Goal: Task Accomplishment & Management: Manage account settings

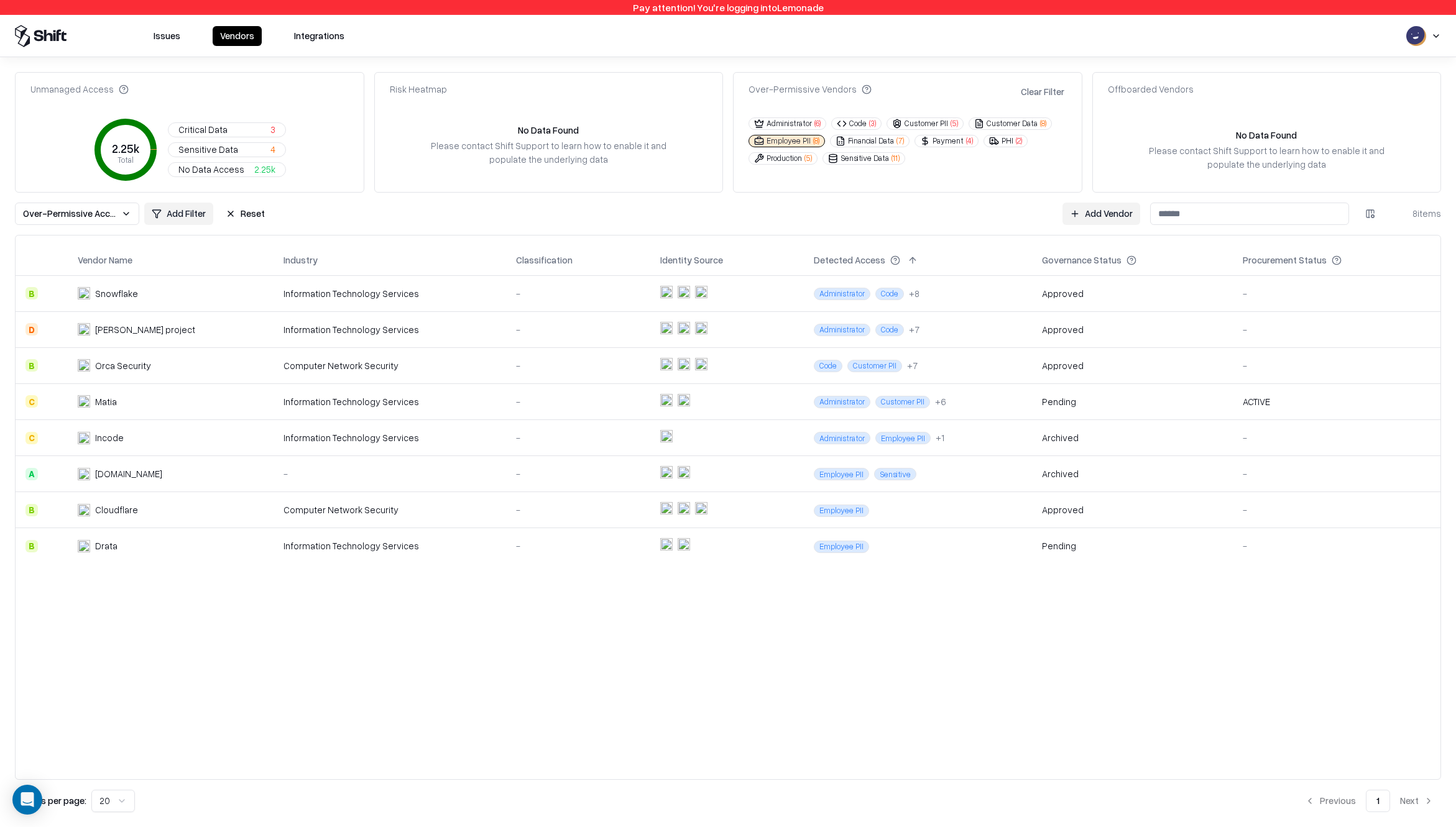
click at [606, 675] on div "Vendor Name Industry Classification Identity Source Detected Access Governance …" at bounding box center [728, 507] width 1425 height 524
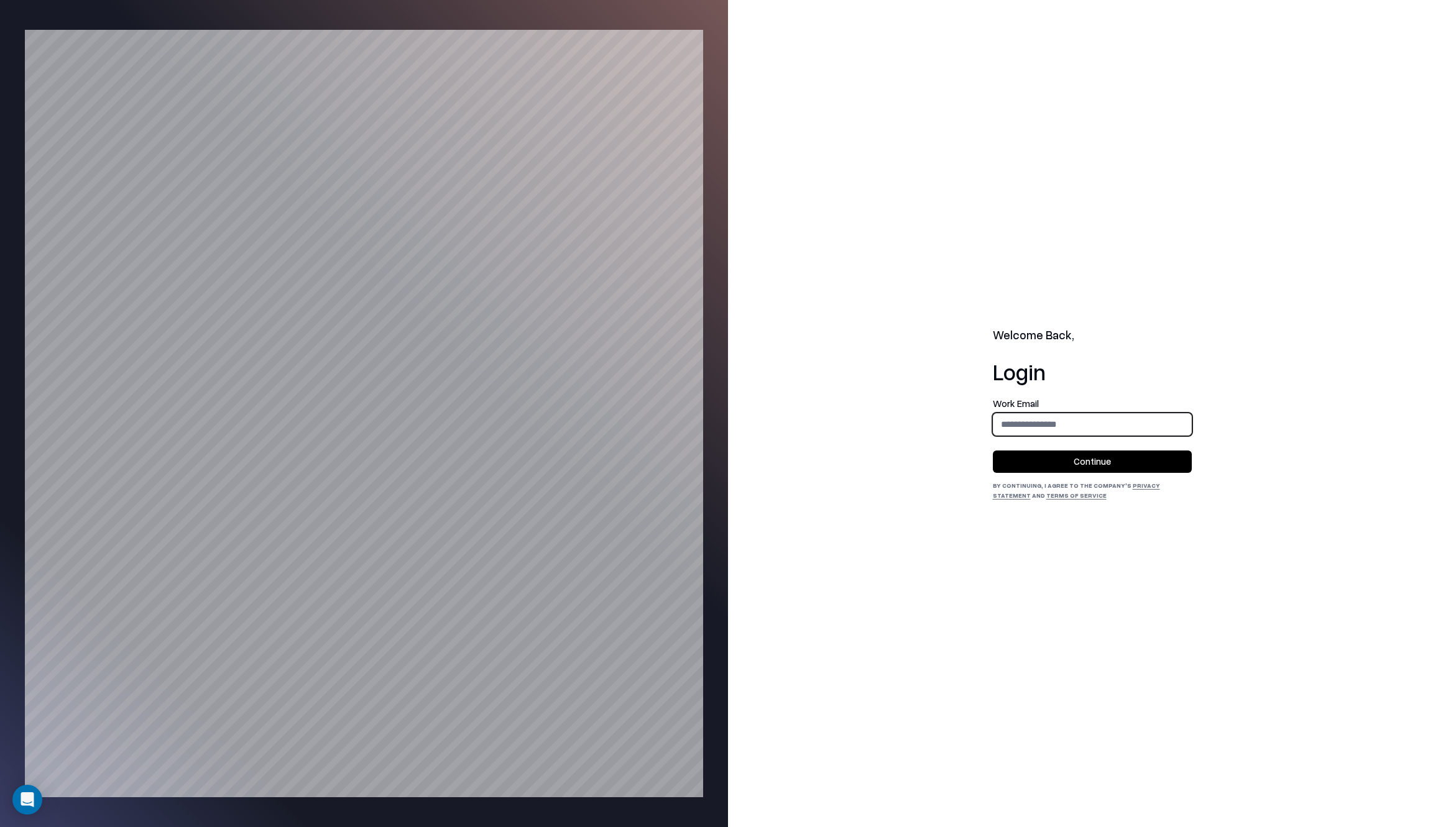
click at [1078, 427] on input "email" at bounding box center [1092, 425] width 198 height 23
type input "**********"
click at [1055, 469] on button "Continue" at bounding box center [1092, 462] width 199 height 22
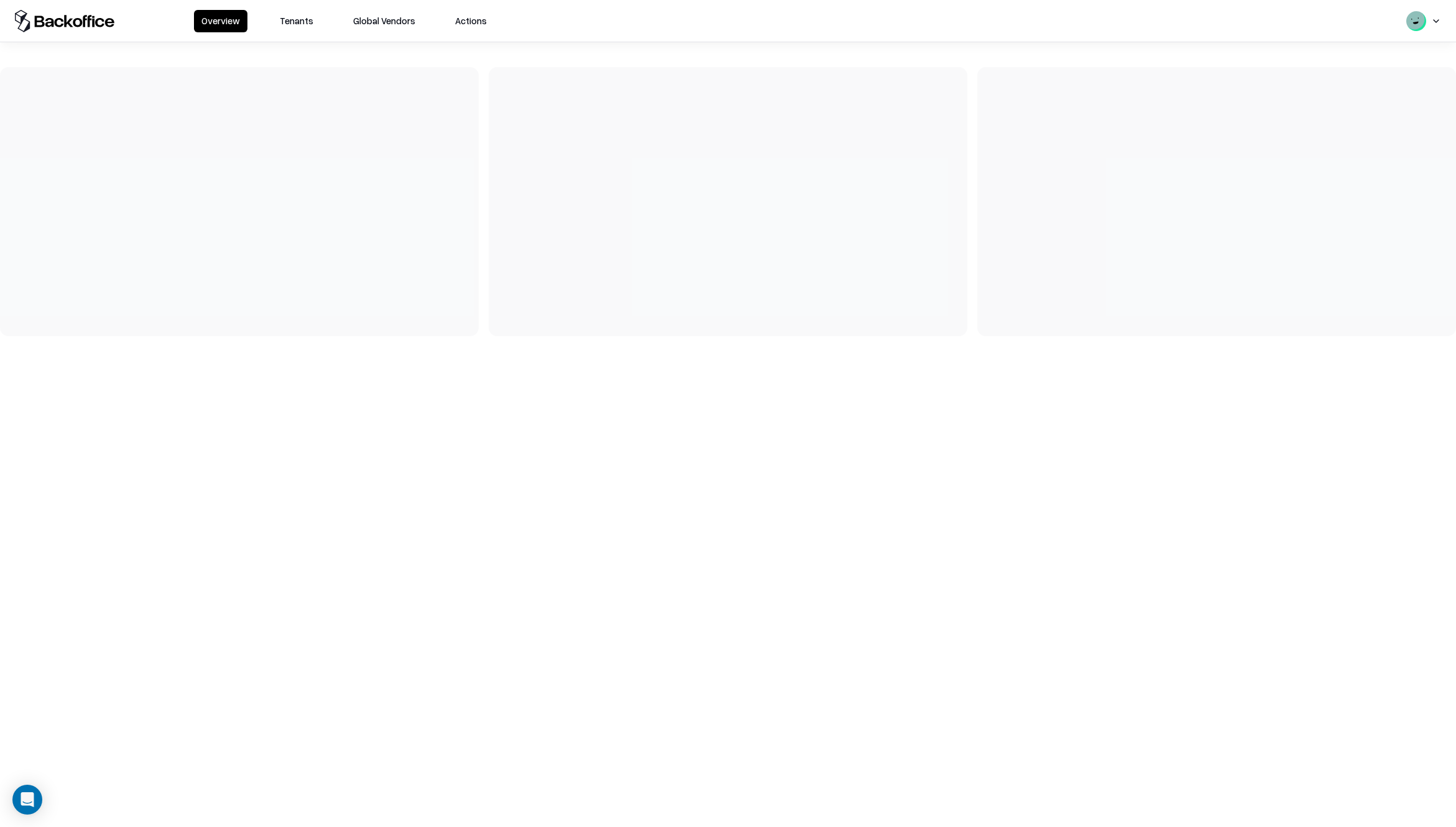
click at [281, 23] on button "Tenants" at bounding box center [297, 20] width 49 height 22
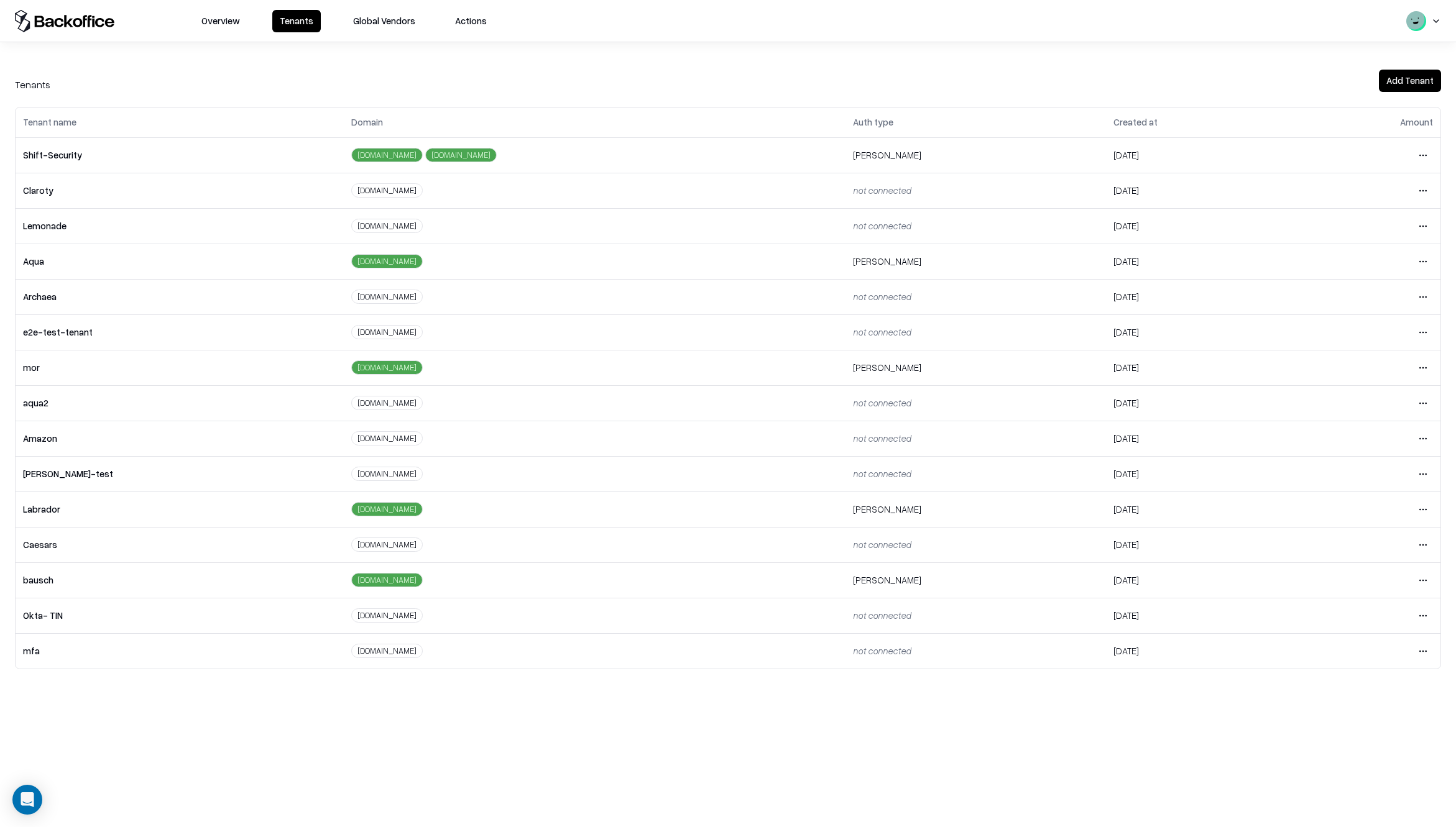
click at [62, 157] on td "Shift-Security" at bounding box center [179, 155] width 328 height 35
click at [1426, 582] on html "Overview Tenants Global Vendors Actions Tenants Add Tenant Tenant name Domain A…" at bounding box center [728, 413] width 1456 height 827
click at [1355, 682] on div "Login to tenant" at bounding box center [1370, 685] width 134 height 25
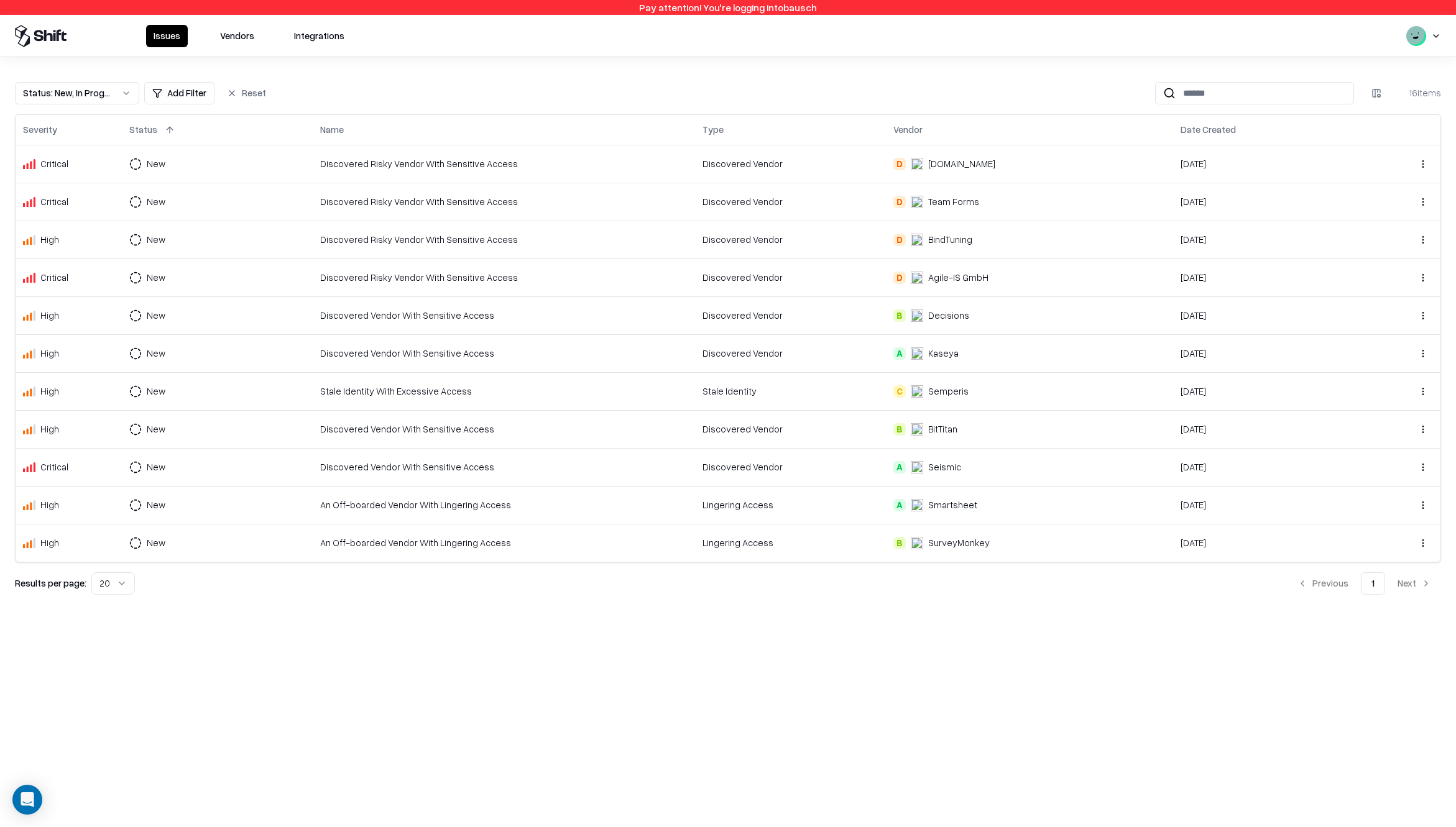
click at [248, 42] on button "Vendors" at bounding box center [237, 36] width 49 height 22
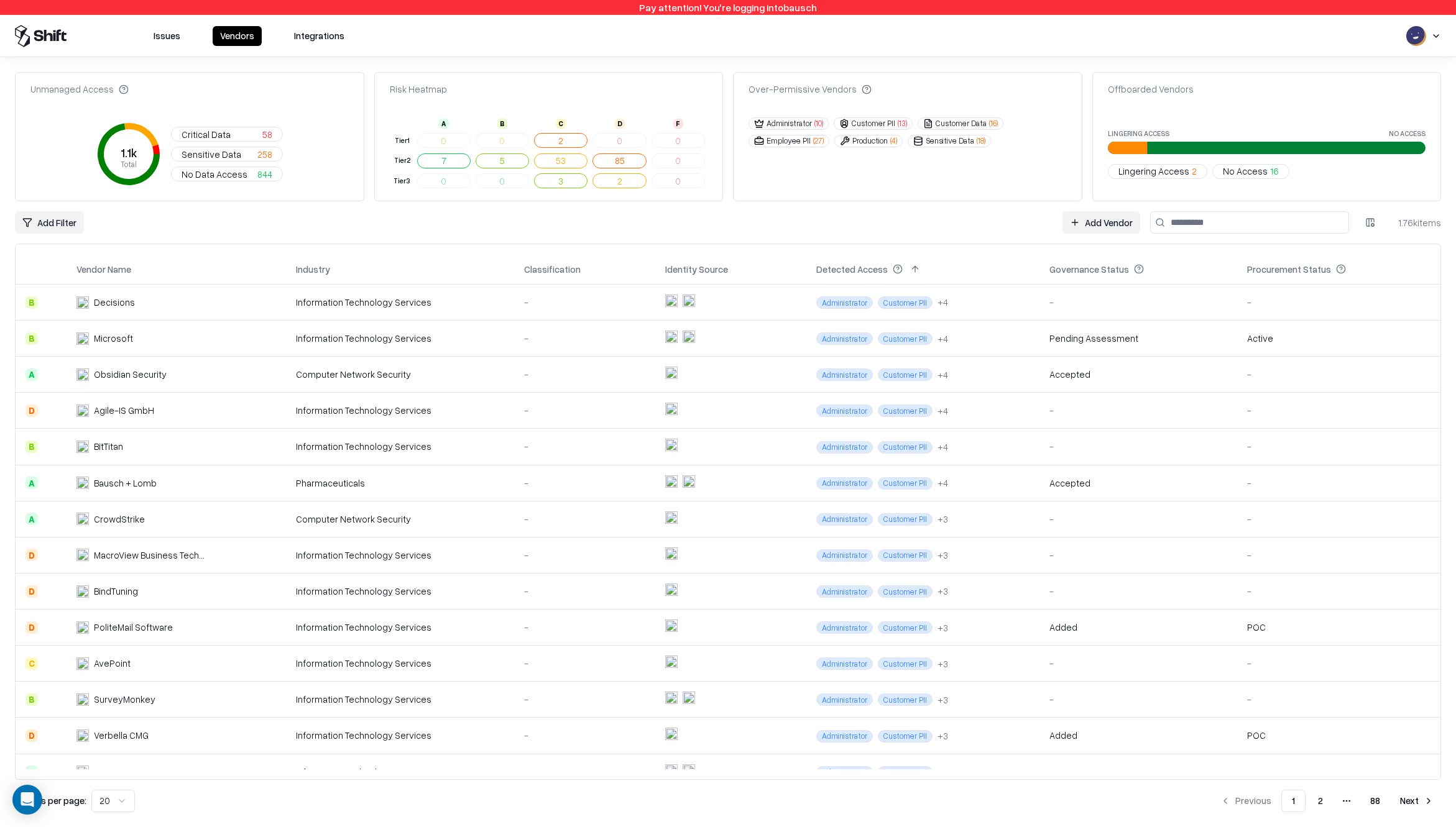
click at [786, 122] on button "Administrator ( 10 )" at bounding box center [788, 124] width 80 height 13
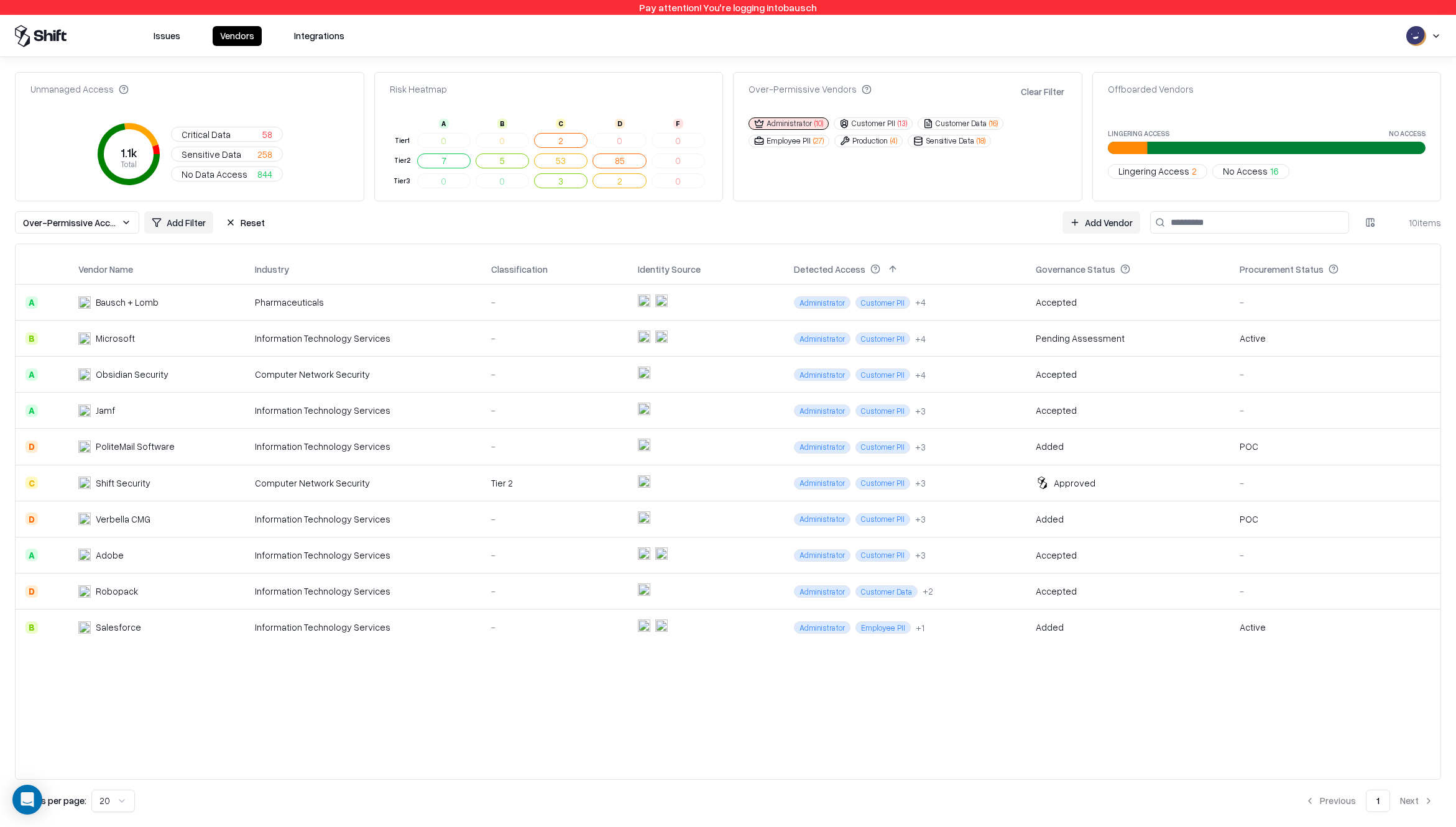
click at [343, 717] on div "Vendor Name Industry Classification Identity Source Detected Access Governance …" at bounding box center [728, 511] width 1425 height 515
click at [168, 38] on button "Issues" at bounding box center [167, 36] width 42 height 19
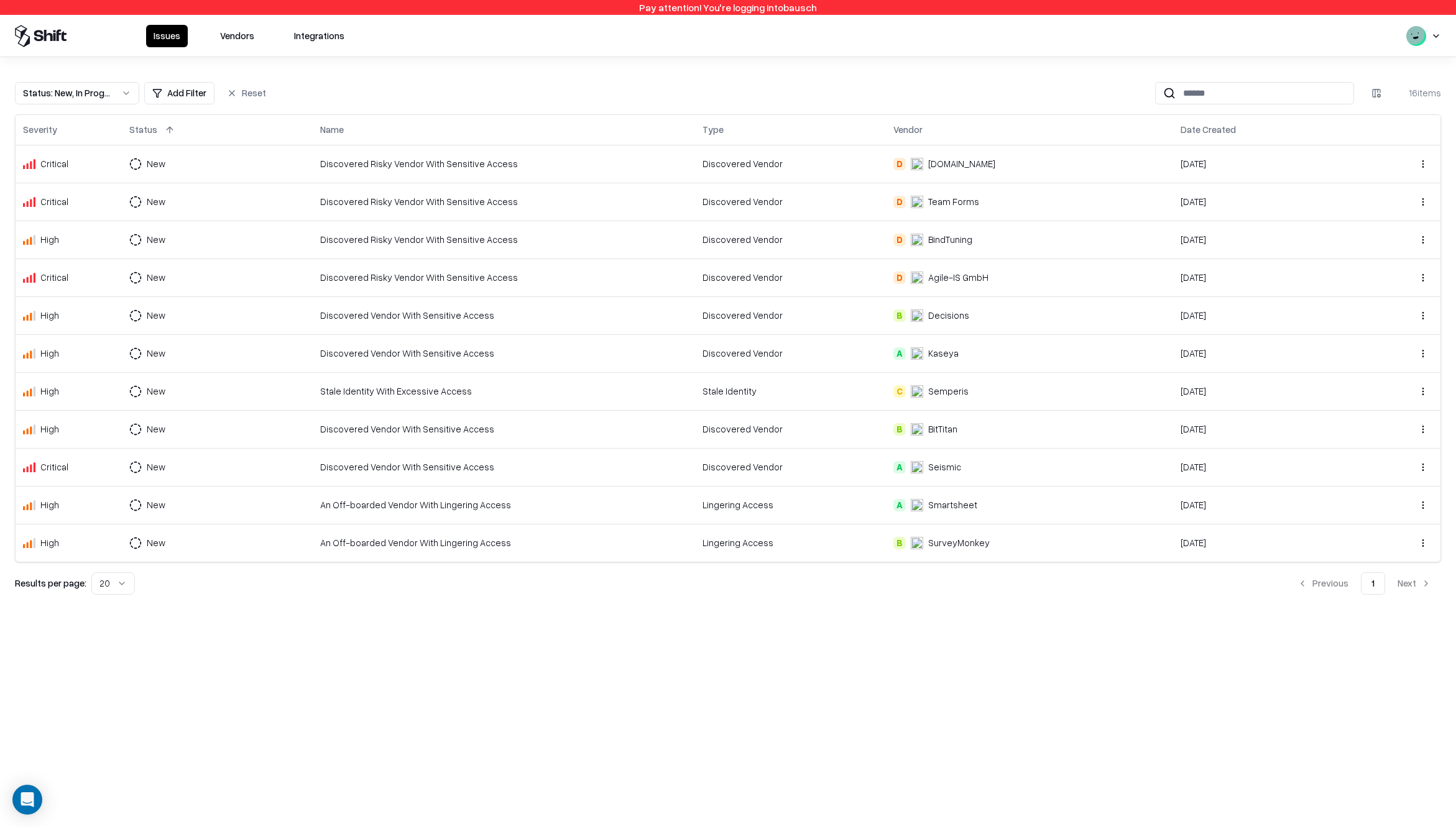
click at [601, 543] on div "An Off-boarded Vendor With Lingering Access" at bounding box center [504, 543] width 367 height 13
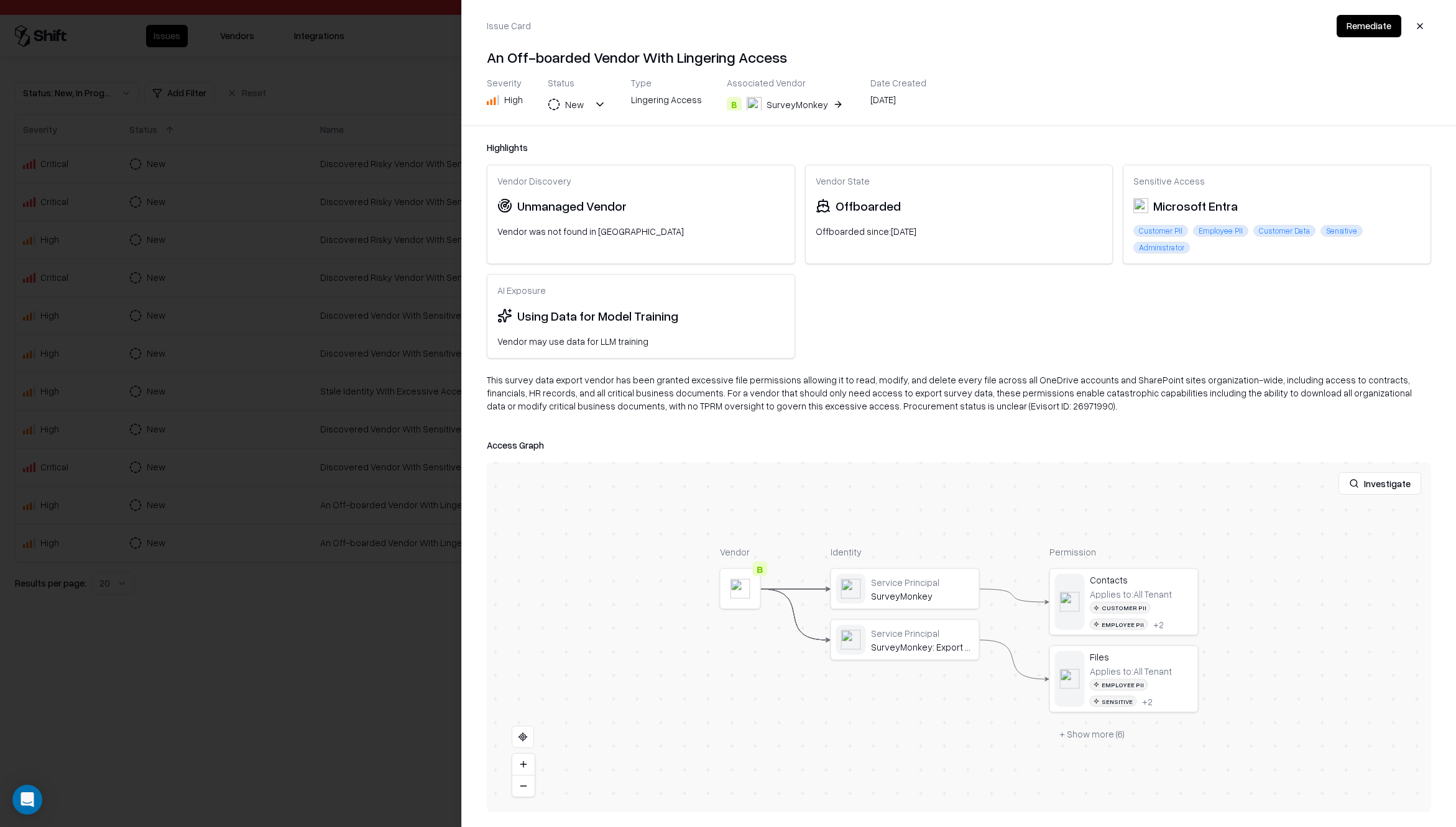
click at [201, 659] on div at bounding box center [728, 413] width 1456 height 827
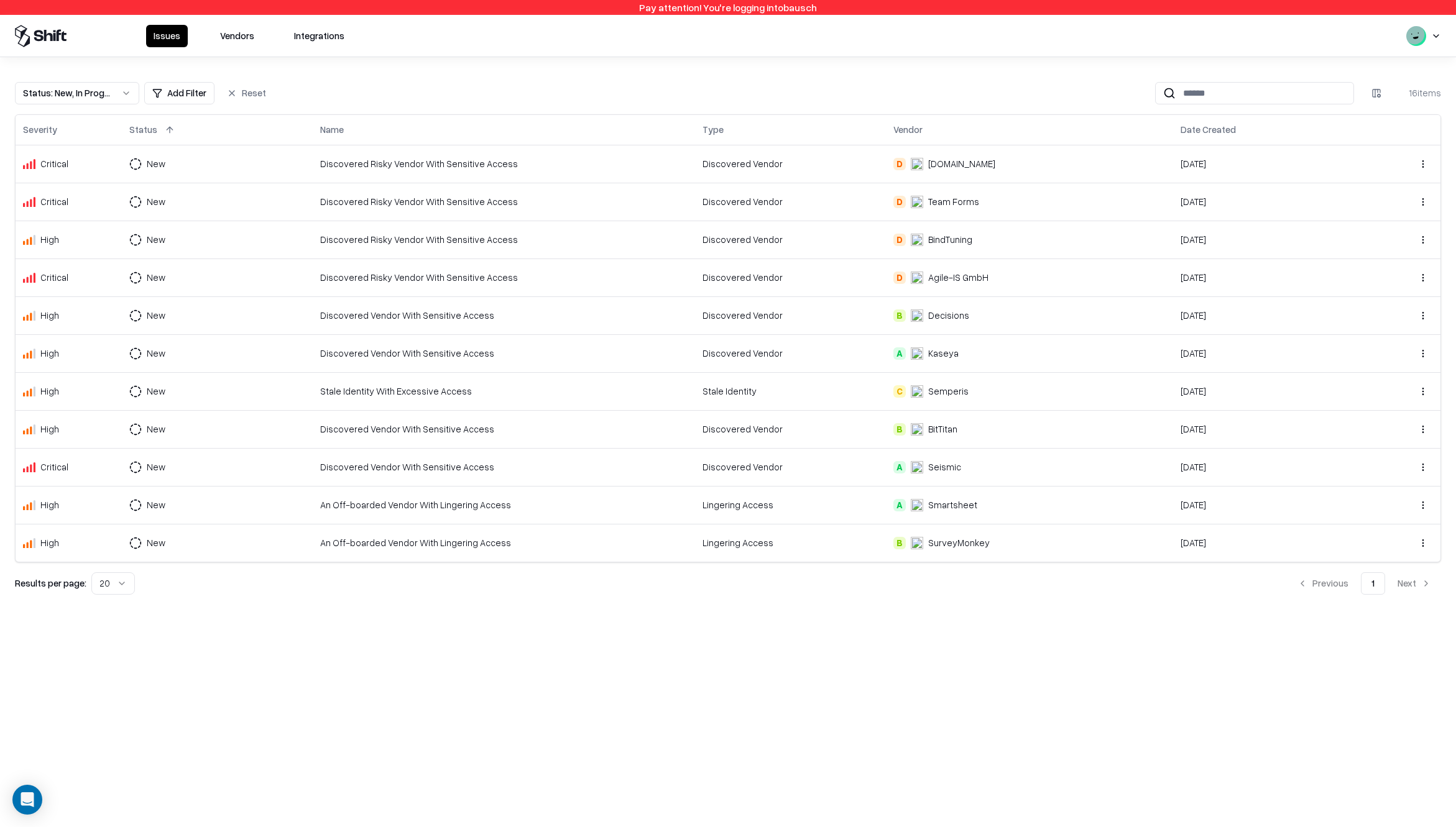
click at [71, 128] on button at bounding box center [69, 130] width 15 height 15
click at [570, 683] on div "Pay attention! You're logging into bausch Issues Vendors Integrations Status : …" at bounding box center [728, 413] width 1456 height 827
click at [615, 672] on div "Pay attention! You're logging into bausch Issues Vendors Integrations Status : …" at bounding box center [728, 413] width 1456 height 827
